Goal: Task Accomplishment & Management: Complete application form

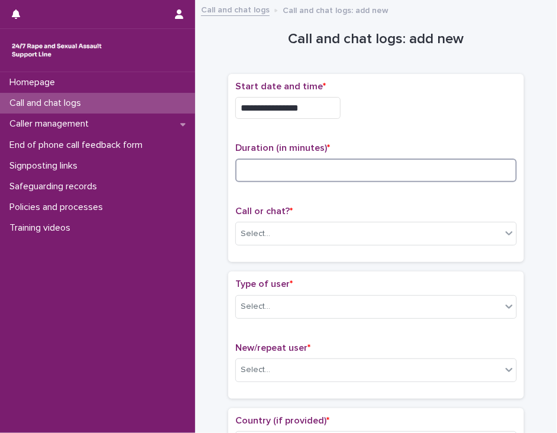
click at [272, 172] on input at bounding box center [377, 171] width 282 height 24
type input "**"
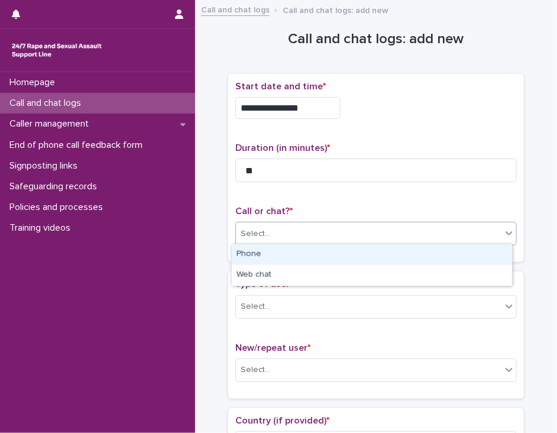
click at [286, 236] on div "Select..." at bounding box center [369, 234] width 266 height 20
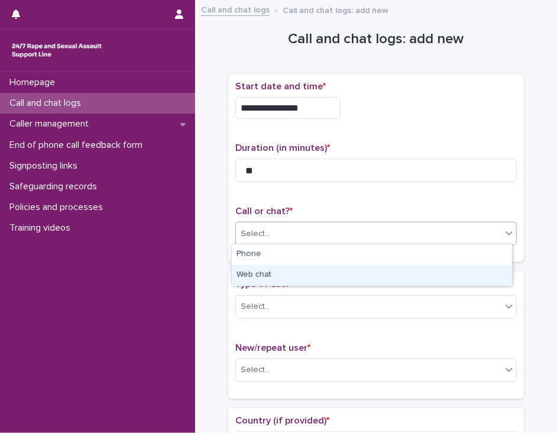
click at [279, 276] on div "Web chat" at bounding box center [372, 275] width 280 height 21
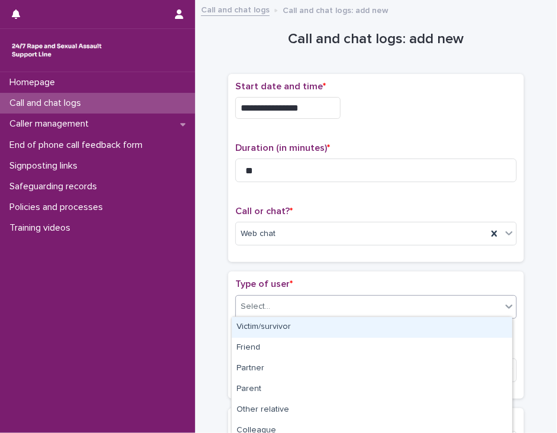
click at [275, 307] on div "Select..." at bounding box center [369, 307] width 266 height 20
click at [273, 326] on div "Victim/survivor" at bounding box center [372, 327] width 280 height 21
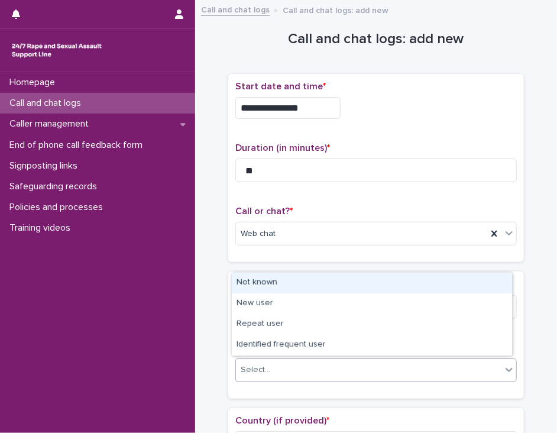
click at [270, 369] on div "Select..." at bounding box center [369, 370] width 266 height 20
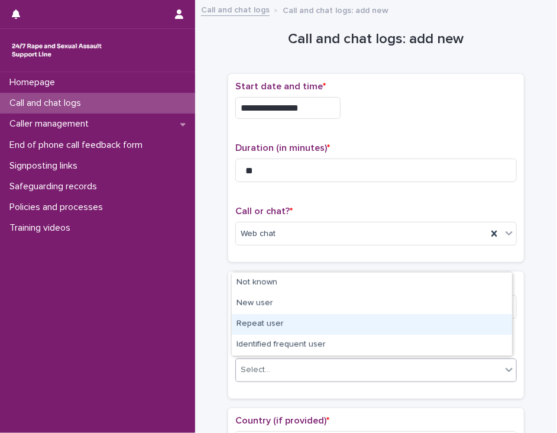
click at [289, 324] on div "Repeat user" at bounding box center [372, 324] width 280 height 21
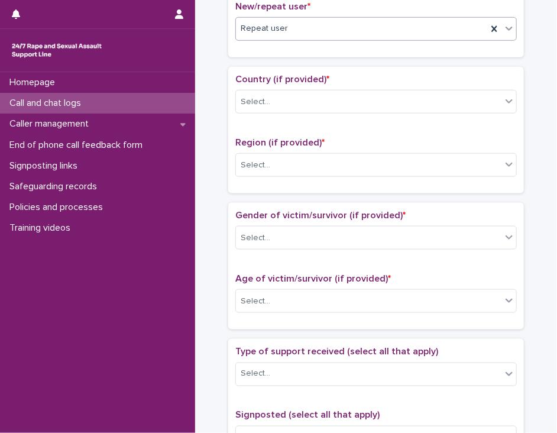
scroll to position [358, 0]
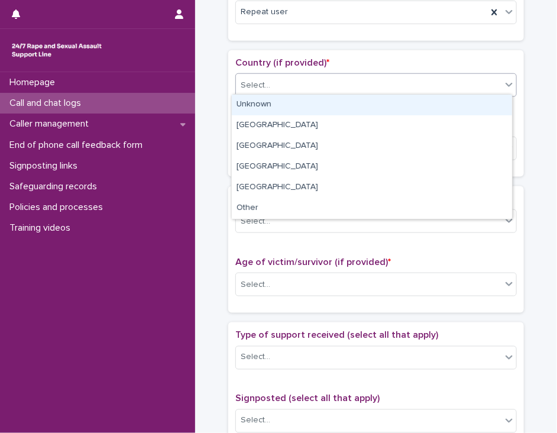
click at [502, 88] on div at bounding box center [509, 84] width 14 height 21
click at [490, 105] on div "Unknown" at bounding box center [372, 105] width 280 height 21
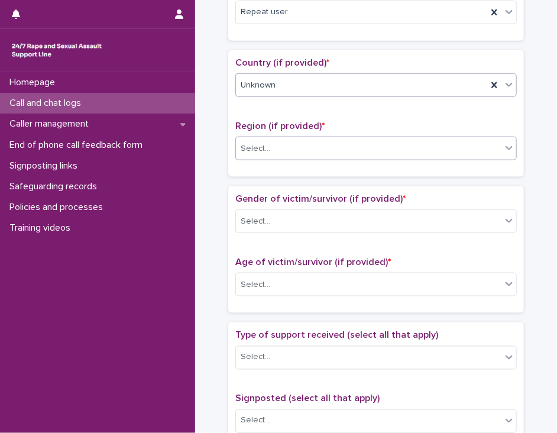
click at [475, 144] on div "Select..." at bounding box center [369, 149] width 266 height 20
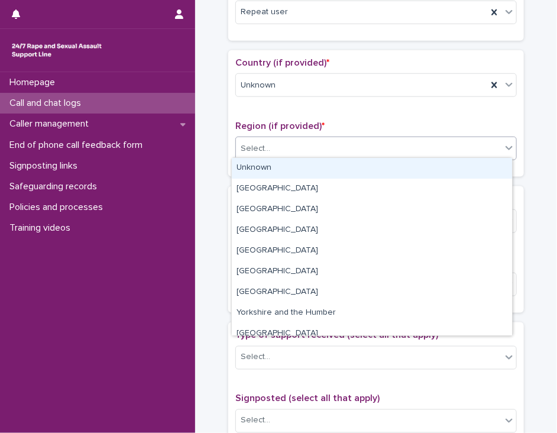
click at [470, 170] on div "Unknown" at bounding box center [372, 168] width 280 height 21
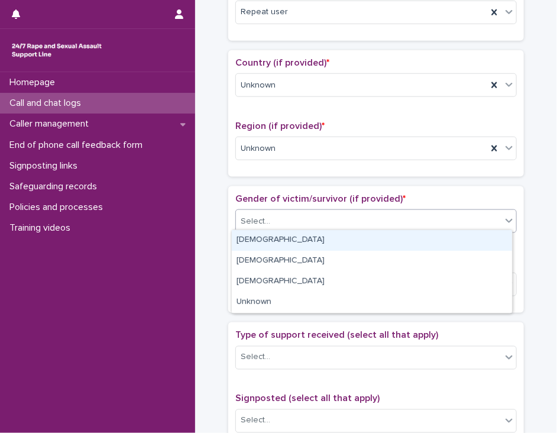
click at [454, 217] on div "Select..." at bounding box center [369, 222] width 266 height 20
click at [447, 242] on div "[DEMOGRAPHIC_DATA]" at bounding box center [372, 240] width 280 height 21
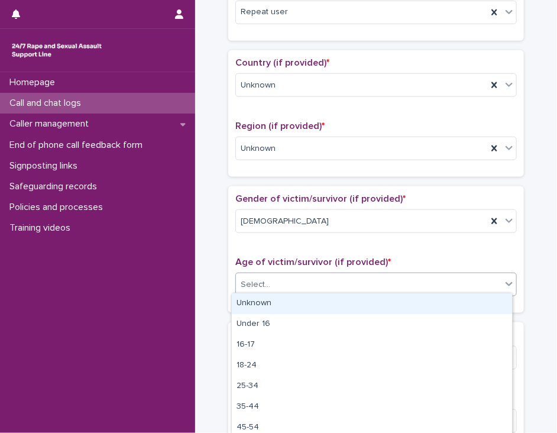
click at [437, 281] on div "Select..." at bounding box center [369, 285] width 266 height 20
click at [433, 302] on div "Unknown" at bounding box center [372, 303] width 280 height 21
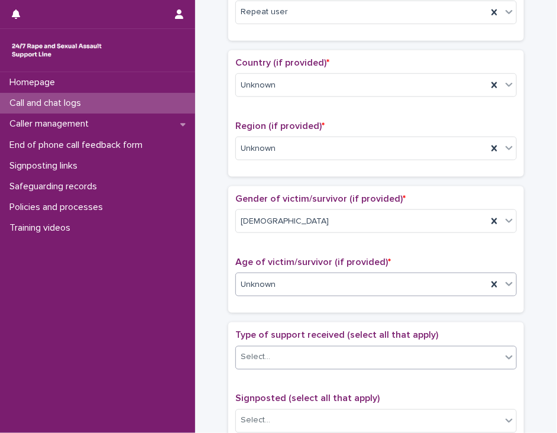
click at [432, 348] on div "Select..." at bounding box center [369, 358] width 266 height 20
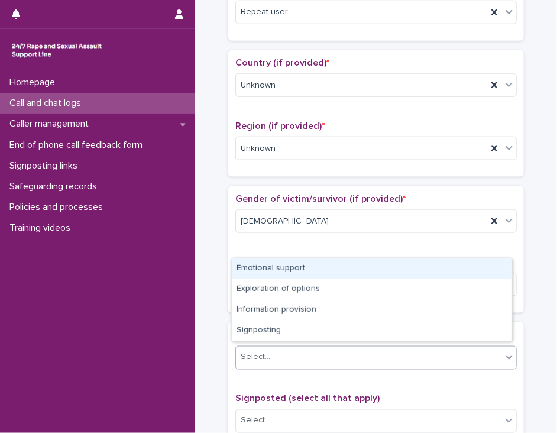
click at [444, 266] on div "Emotional support" at bounding box center [372, 269] width 280 height 21
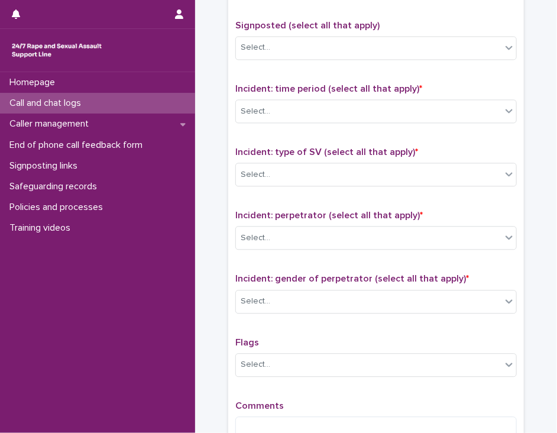
scroll to position [734, 0]
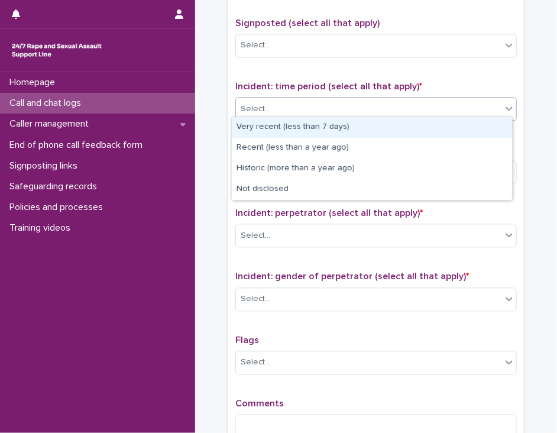
click at [504, 102] on icon at bounding box center [510, 108] width 12 height 12
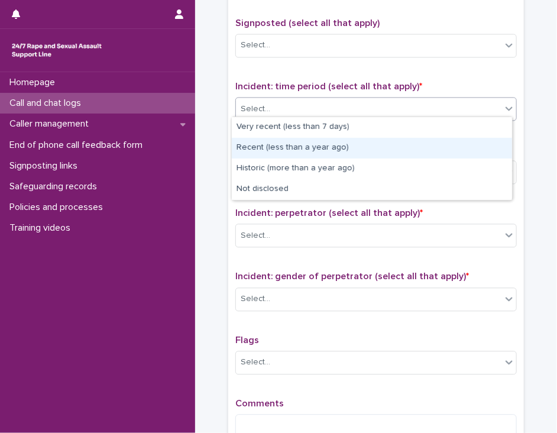
click at [474, 151] on div "Recent (less than a year ago)" at bounding box center [372, 148] width 280 height 21
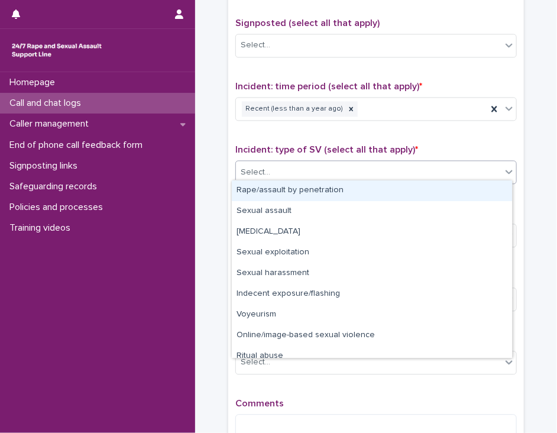
click at [459, 167] on div "Select..." at bounding box center [369, 173] width 266 height 20
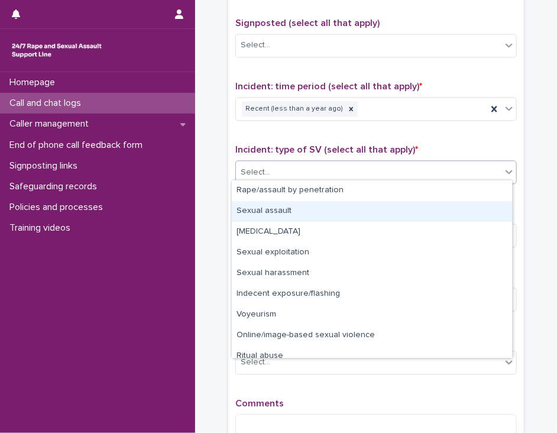
click at [439, 212] on div "Sexual assault" at bounding box center [372, 211] width 280 height 21
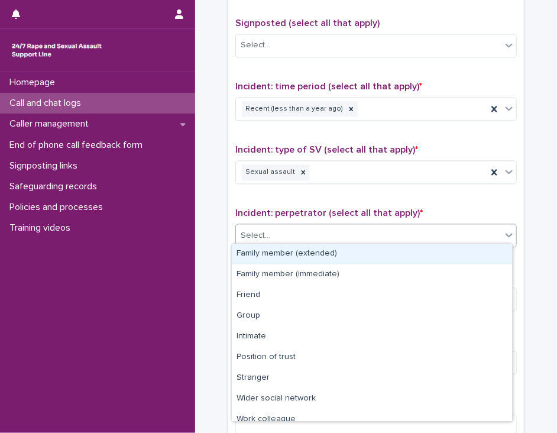
click at [429, 231] on div "Select..." at bounding box center [369, 236] width 266 height 20
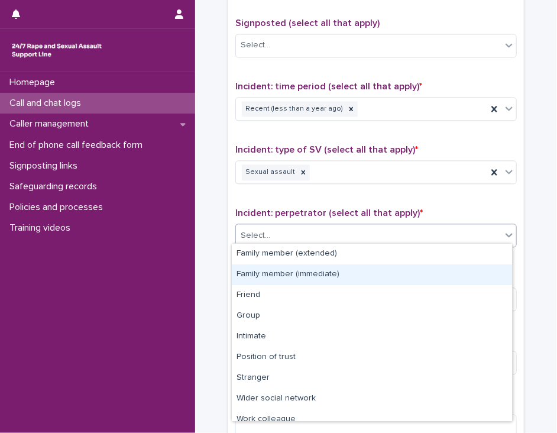
scroll to position [50, 0]
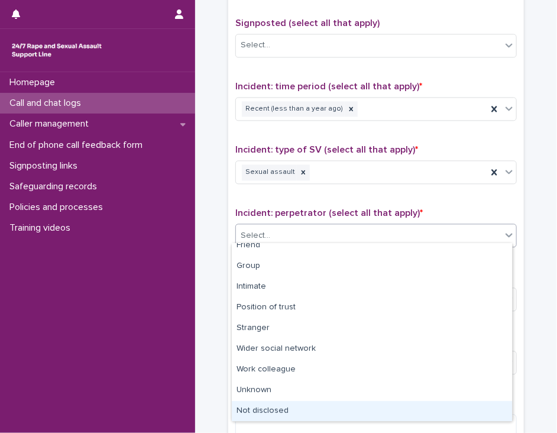
click at [459, 413] on div "Not disclosed" at bounding box center [372, 411] width 280 height 21
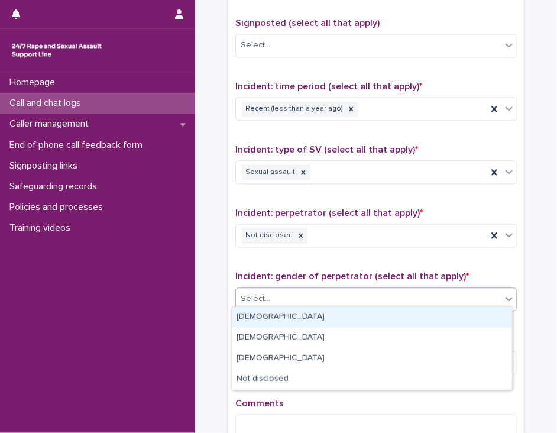
click at [443, 295] on div "Select..." at bounding box center [369, 299] width 266 height 20
click at [436, 319] on div "[DEMOGRAPHIC_DATA]" at bounding box center [372, 317] width 280 height 21
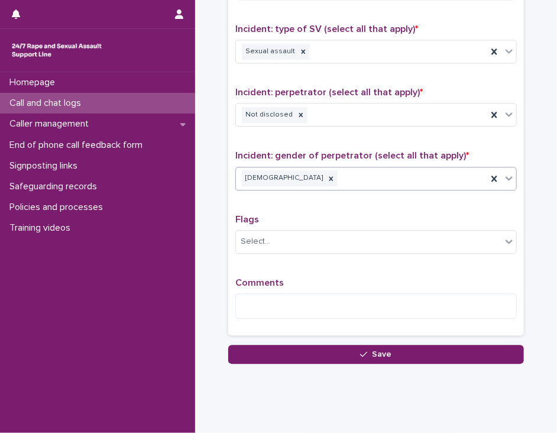
scroll to position [873, 0]
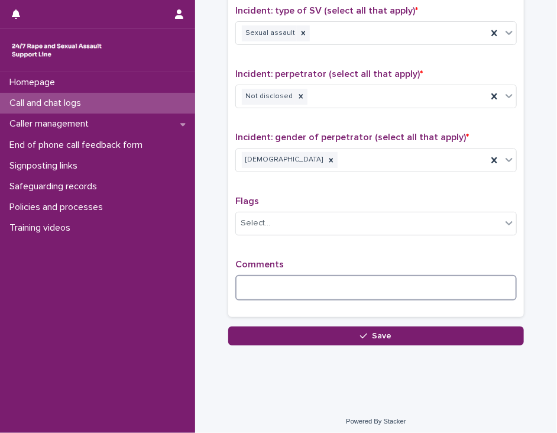
click at [251, 279] on textarea at bounding box center [377, 287] width 282 height 25
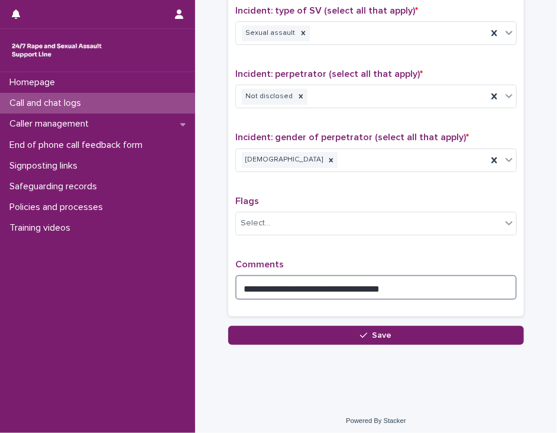
click at [338, 282] on textarea "**********" at bounding box center [377, 287] width 282 height 25
click at [338, 281] on textarea "**********" at bounding box center [377, 287] width 282 height 25
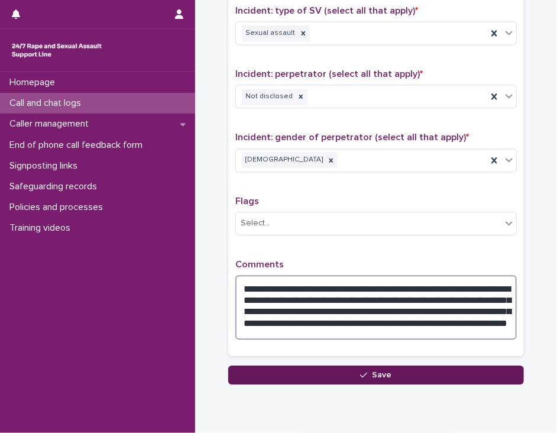
type textarea "**********"
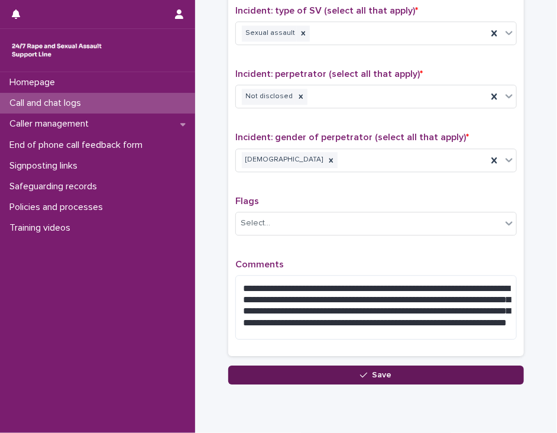
click at [286, 369] on button "Save" at bounding box center [376, 375] width 296 height 19
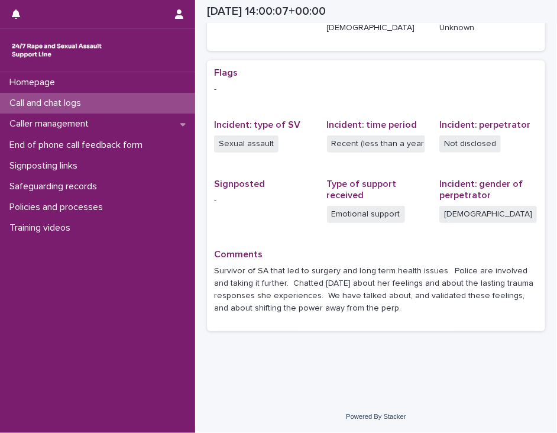
scroll to position [208, 0]
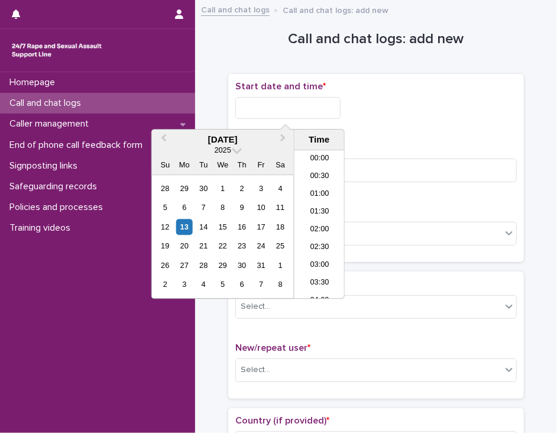
click at [322, 107] on input "text" at bounding box center [288, 108] width 105 height 22
click at [322, 220] on li "15:00" at bounding box center [320, 225] width 50 height 18
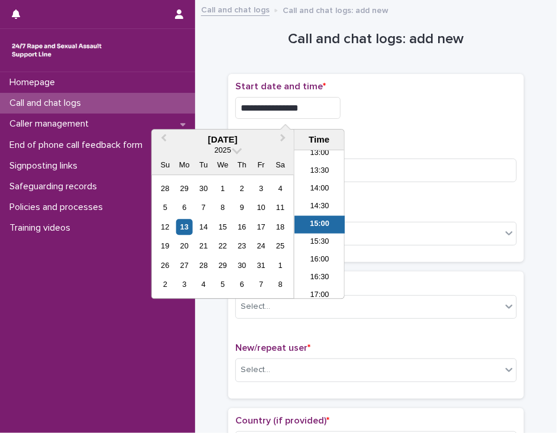
click at [301, 106] on input "**********" at bounding box center [288, 108] width 105 height 22
type input "**********"
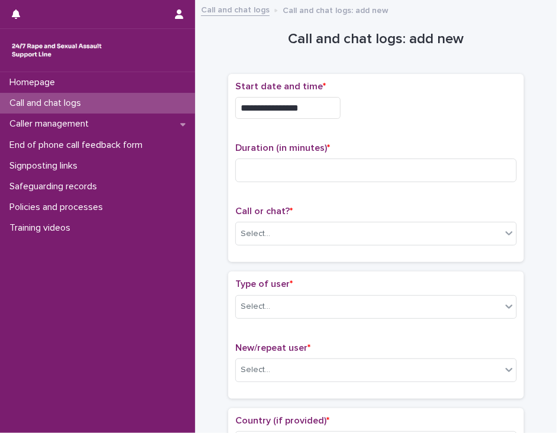
click at [367, 125] on div "**********" at bounding box center [377, 104] width 282 height 47
click at [322, 171] on input at bounding box center [377, 171] width 282 height 24
type input "*"
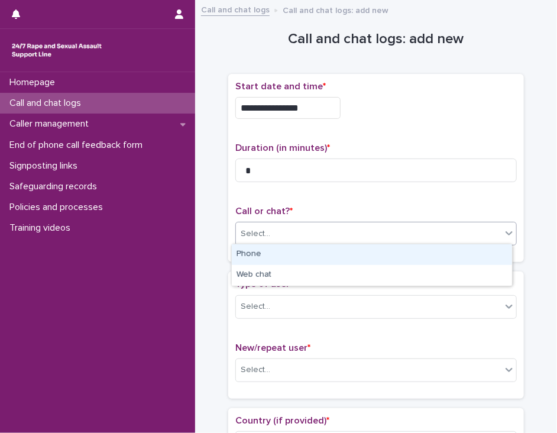
click at [302, 235] on div "Select..." at bounding box center [369, 234] width 266 height 20
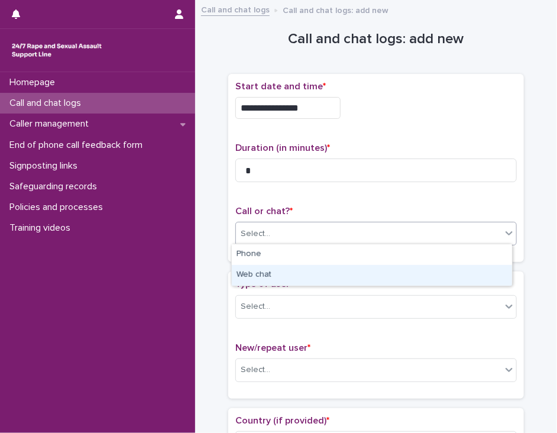
click at [295, 275] on div "Web chat" at bounding box center [372, 275] width 280 height 21
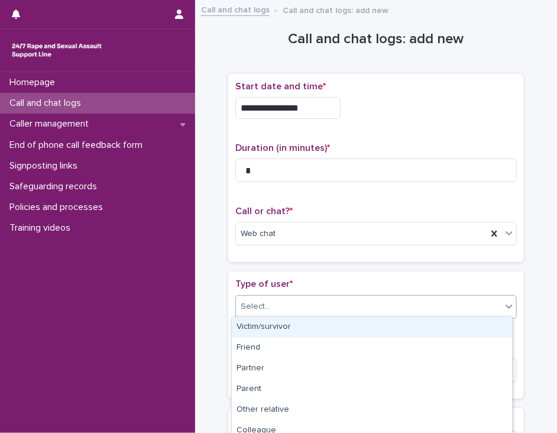
click at [294, 299] on div "Select..." at bounding box center [369, 307] width 266 height 20
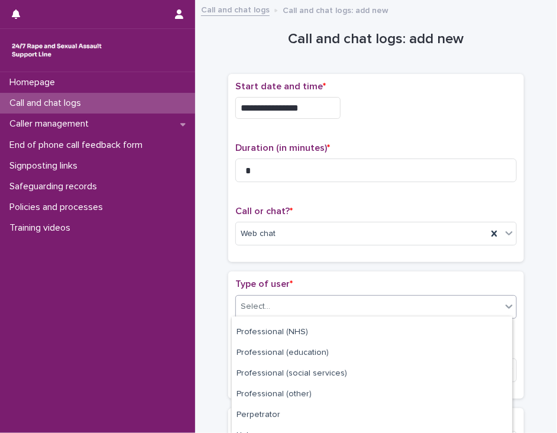
scroll to position [193, 0]
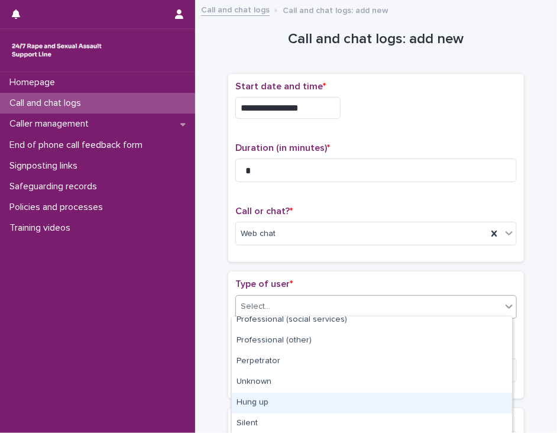
click at [497, 404] on div "Hung up" at bounding box center [372, 403] width 280 height 21
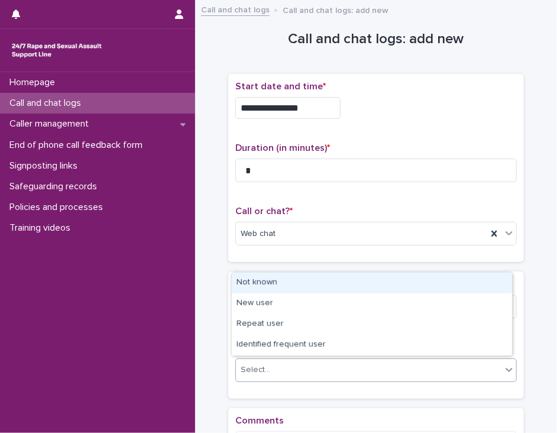
click at [488, 367] on div "Select..." at bounding box center [369, 370] width 266 height 20
click at [464, 281] on div "Not known" at bounding box center [372, 283] width 280 height 21
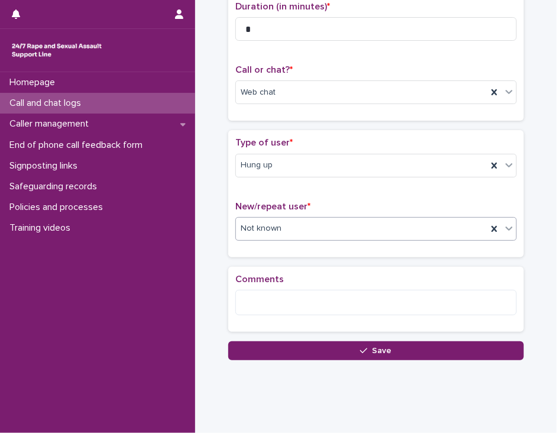
scroll to position [159, 0]
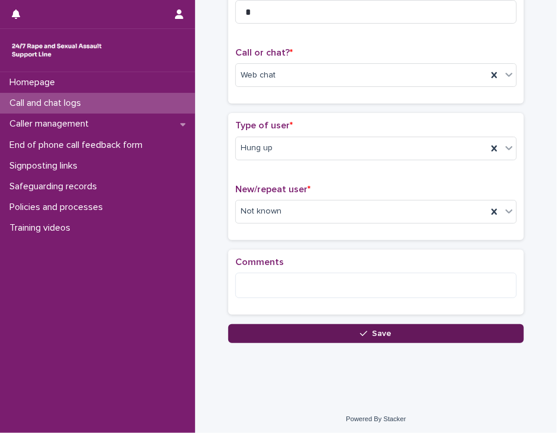
click at [466, 328] on button "Save" at bounding box center [376, 333] width 296 height 19
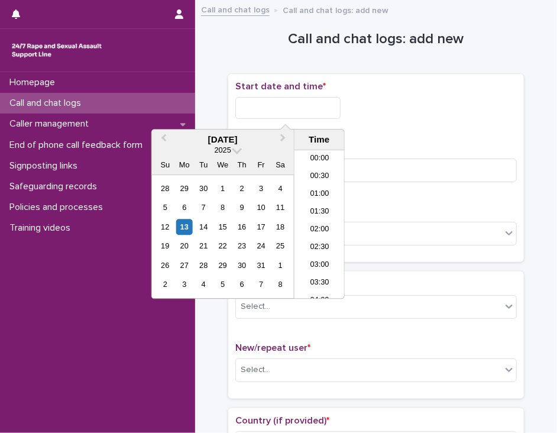
click at [254, 108] on input "text" at bounding box center [288, 108] width 105 height 22
click at [310, 222] on li "15:00" at bounding box center [320, 225] width 50 height 18
click at [307, 113] on input "**********" at bounding box center [288, 108] width 105 height 22
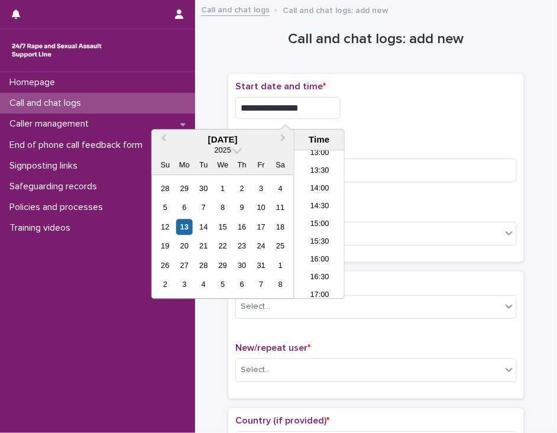
type input "**********"
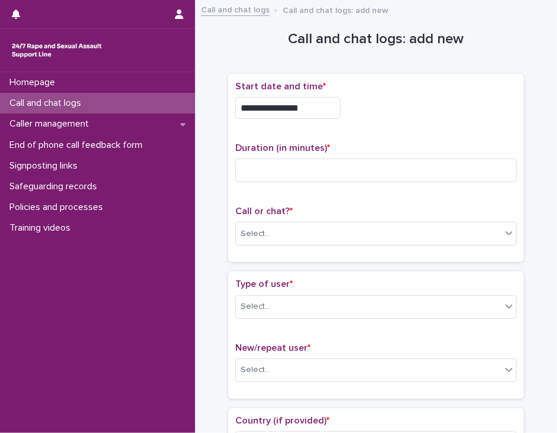
click at [356, 121] on div "**********" at bounding box center [377, 104] width 282 height 47
click at [294, 162] on input at bounding box center [377, 171] width 282 height 24
type input "*"
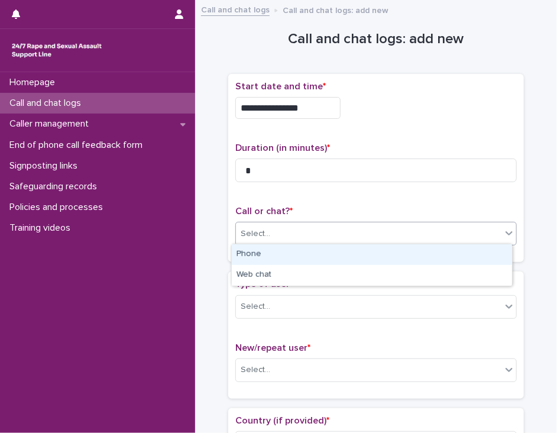
click at [300, 231] on div "Select..." at bounding box center [369, 234] width 266 height 20
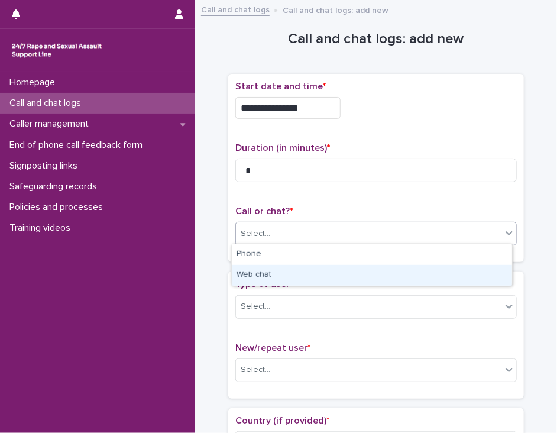
click at [299, 272] on div "Web chat" at bounding box center [372, 275] width 280 height 21
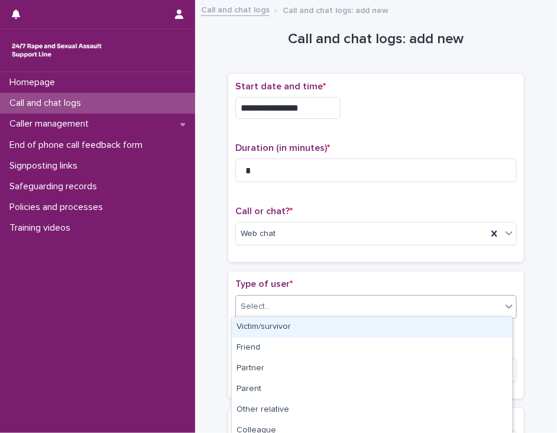
click at [299, 302] on div "Select..." at bounding box center [369, 307] width 266 height 20
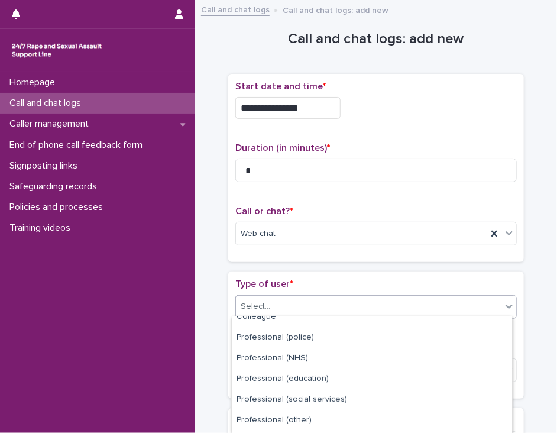
scroll to position [193, 0]
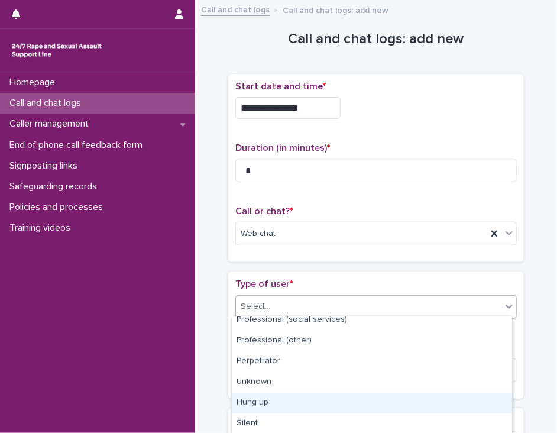
click at [477, 404] on div "Hung up" at bounding box center [372, 403] width 280 height 21
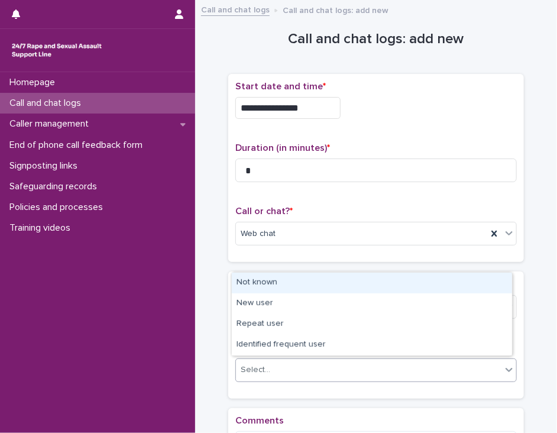
click at [486, 368] on div "Select..." at bounding box center [369, 370] width 266 height 20
click at [485, 281] on div "Not known" at bounding box center [372, 283] width 280 height 21
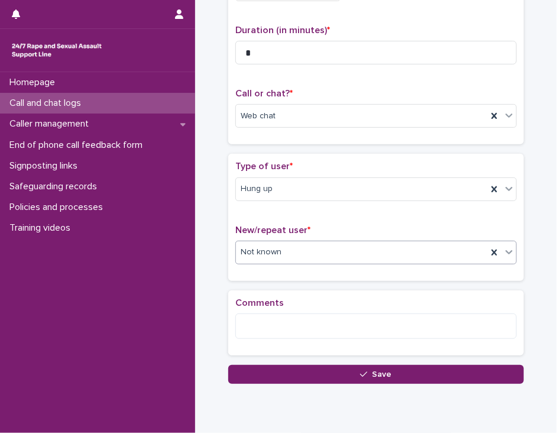
scroll to position [121, 0]
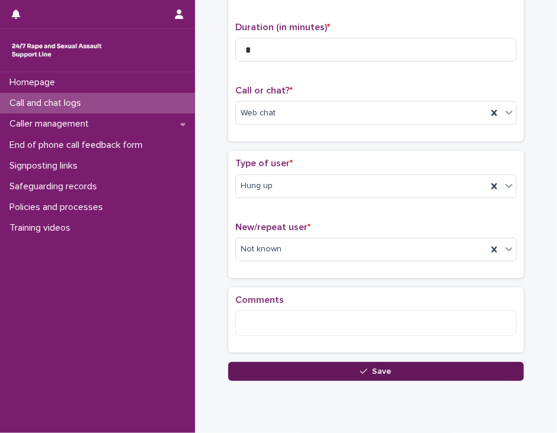
click at [476, 366] on button "Save" at bounding box center [376, 371] width 296 height 19
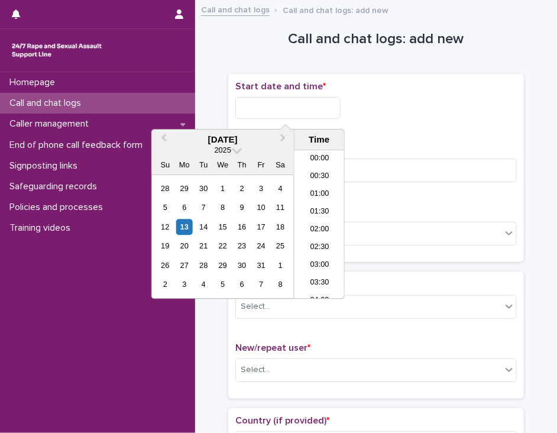
click at [247, 111] on input "text" at bounding box center [288, 108] width 105 height 22
click at [308, 223] on li "15:00" at bounding box center [320, 225] width 50 height 18
click at [305, 107] on input "**********" at bounding box center [288, 108] width 105 height 22
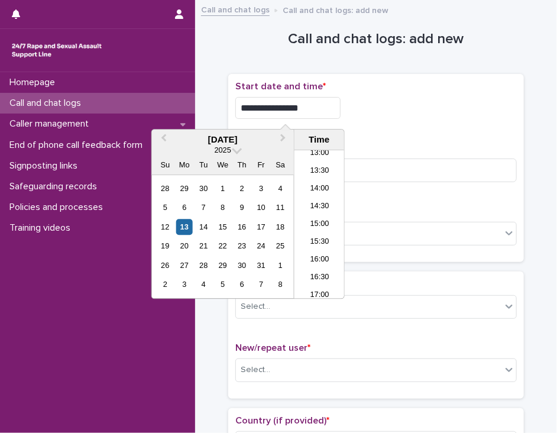
type input "**********"
click at [364, 126] on div "**********" at bounding box center [377, 104] width 282 height 47
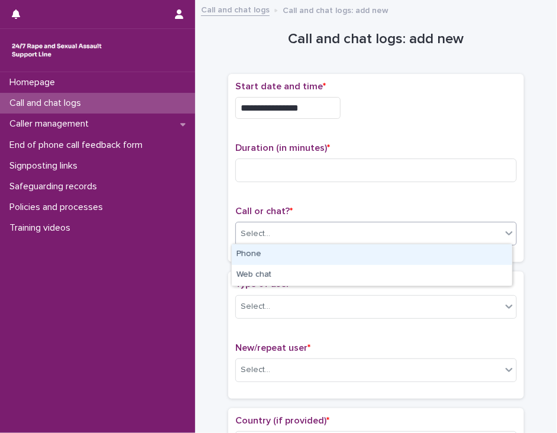
click at [354, 236] on div "Select..." at bounding box center [369, 234] width 266 height 20
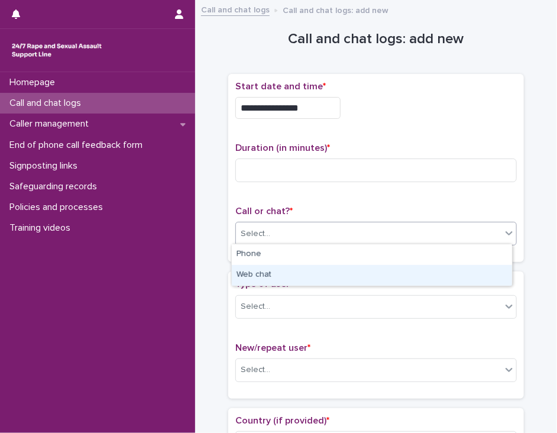
click at [351, 272] on div "Web chat" at bounding box center [372, 275] width 280 height 21
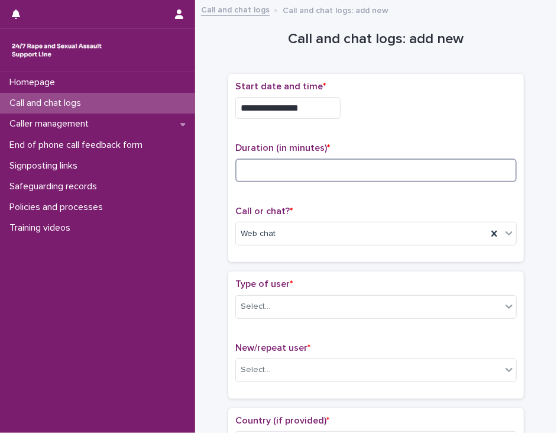
click at [278, 172] on input at bounding box center [377, 171] width 282 height 24
type input "**"
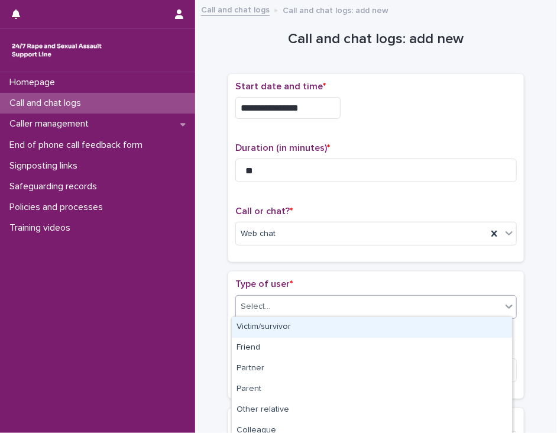
click at [291, 305] on div "Select..." at bounding box center [369, 307] width 266 height 20
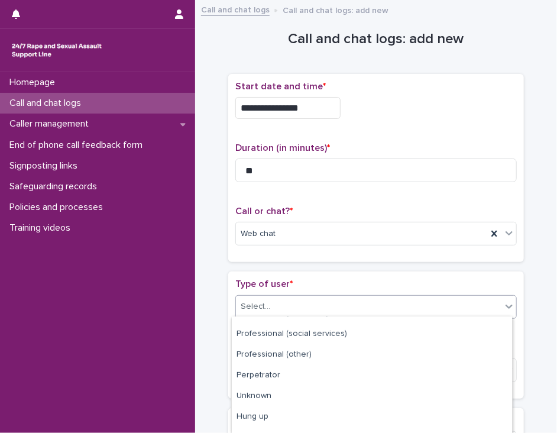
scroll to position [193, 0]
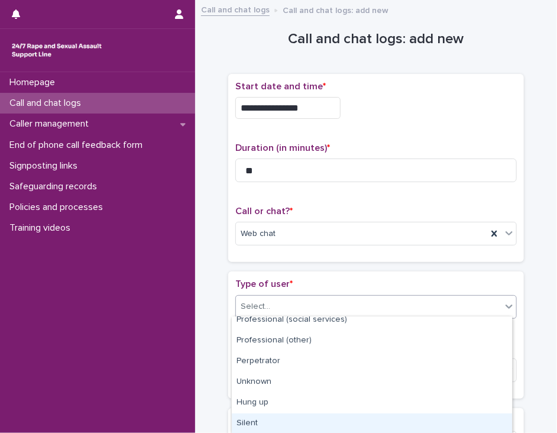
click at [480, 424] on div "Silent" at bounding box center [372, 424] width 280 height 21
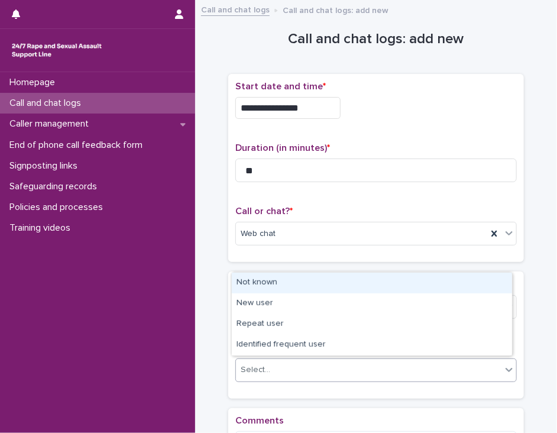
click at [483, 375] on div "Select..." at bounding box center [369, 370] width 266 height 20
click at [477, 288] on div "Not known" at bounding box center [372, 283] width 280 height 21
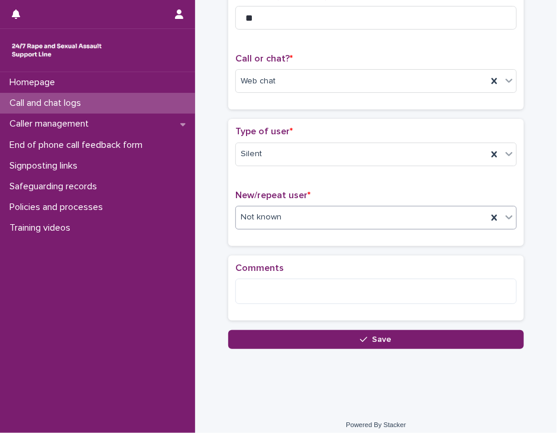
scroll to position [159, 0]
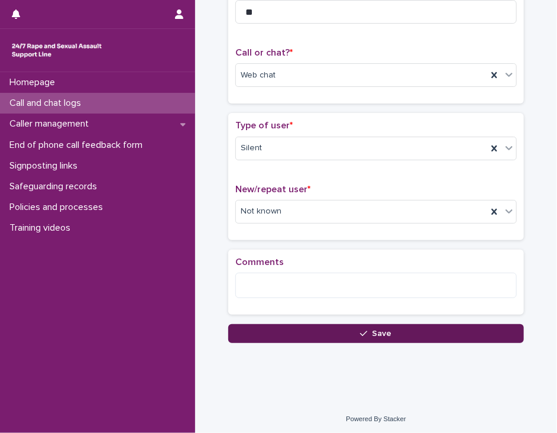
click at [262, 333] on button "Save" at bounding box center [376, 333] width 296 height 19
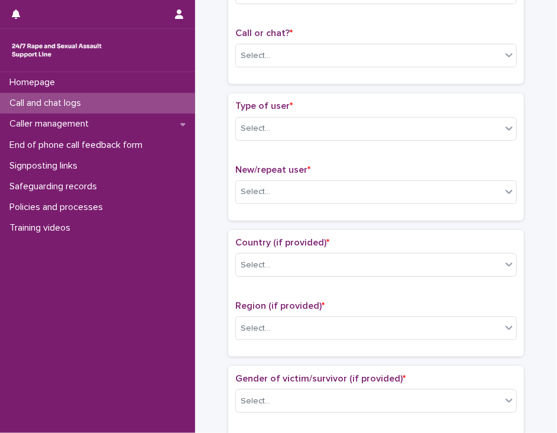
scroll to position [180, 0]
